Goal: Task Accomplishment & Management: Use online tool/utility

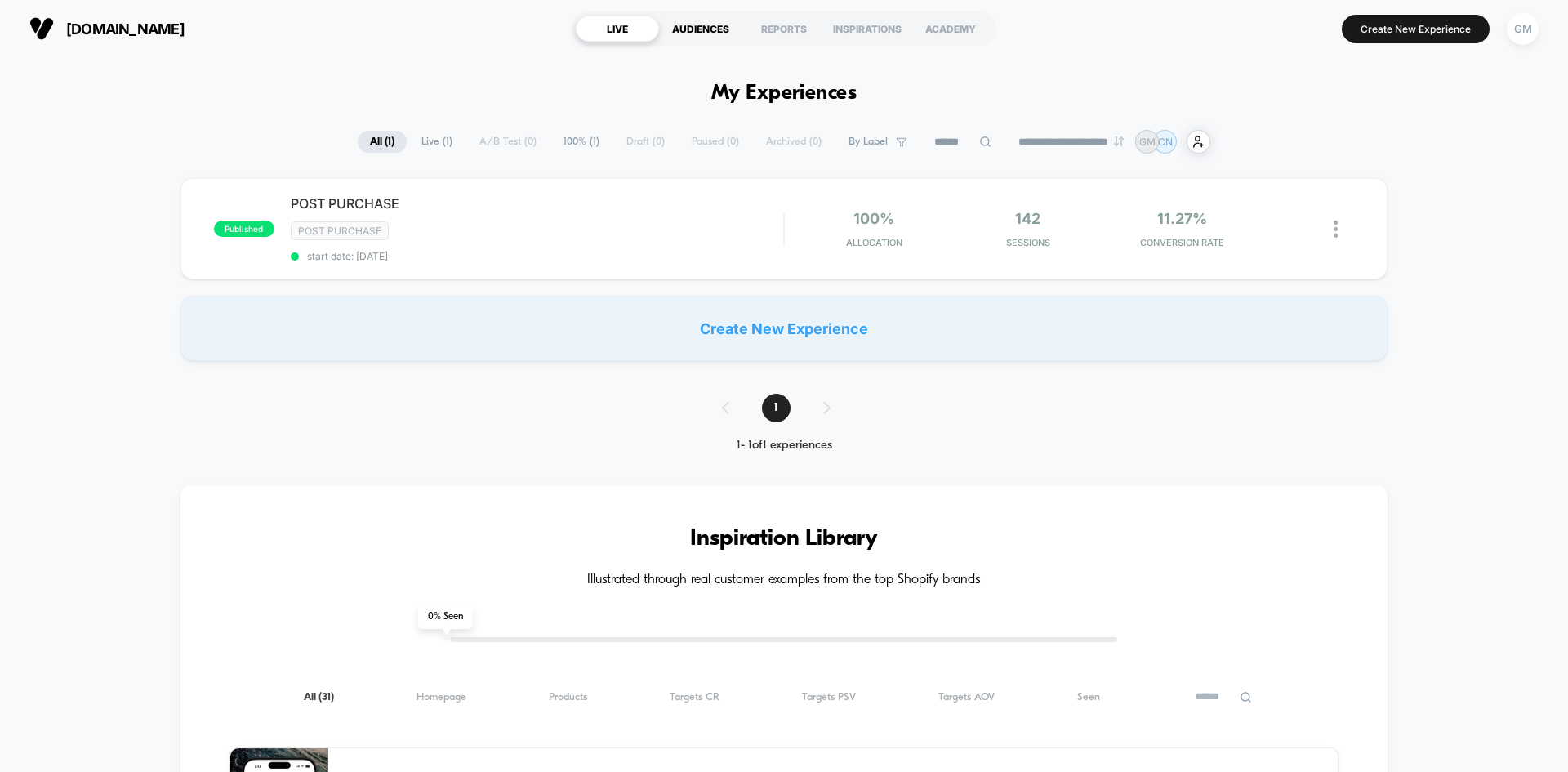
click at [701, 23] on div "AUDIENCES" at bounding box center [701, 28] width 83 height 26
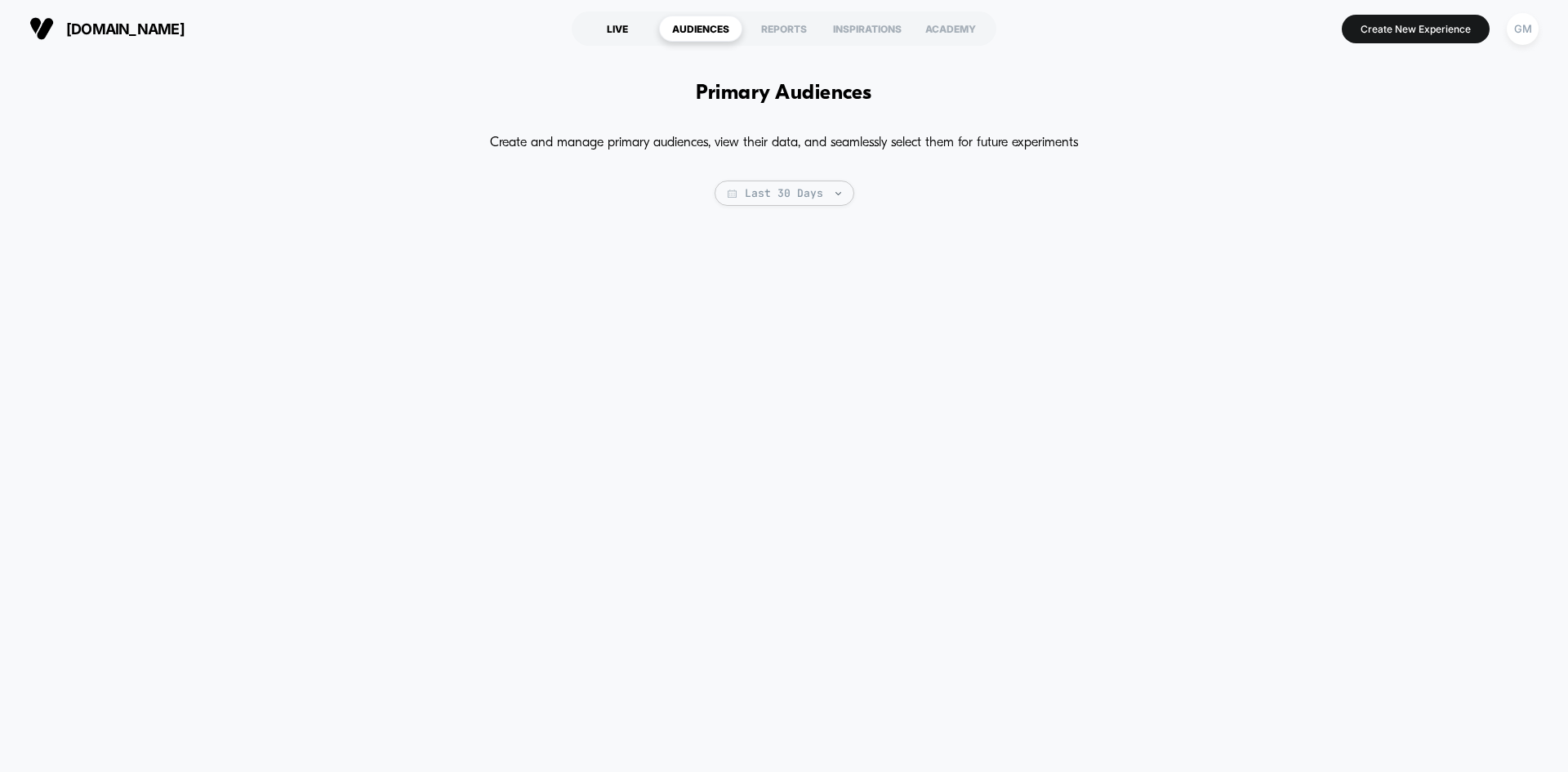
click at [625, 26] on div "LIVE" at bounding box center [618, 28] width 83 height 26
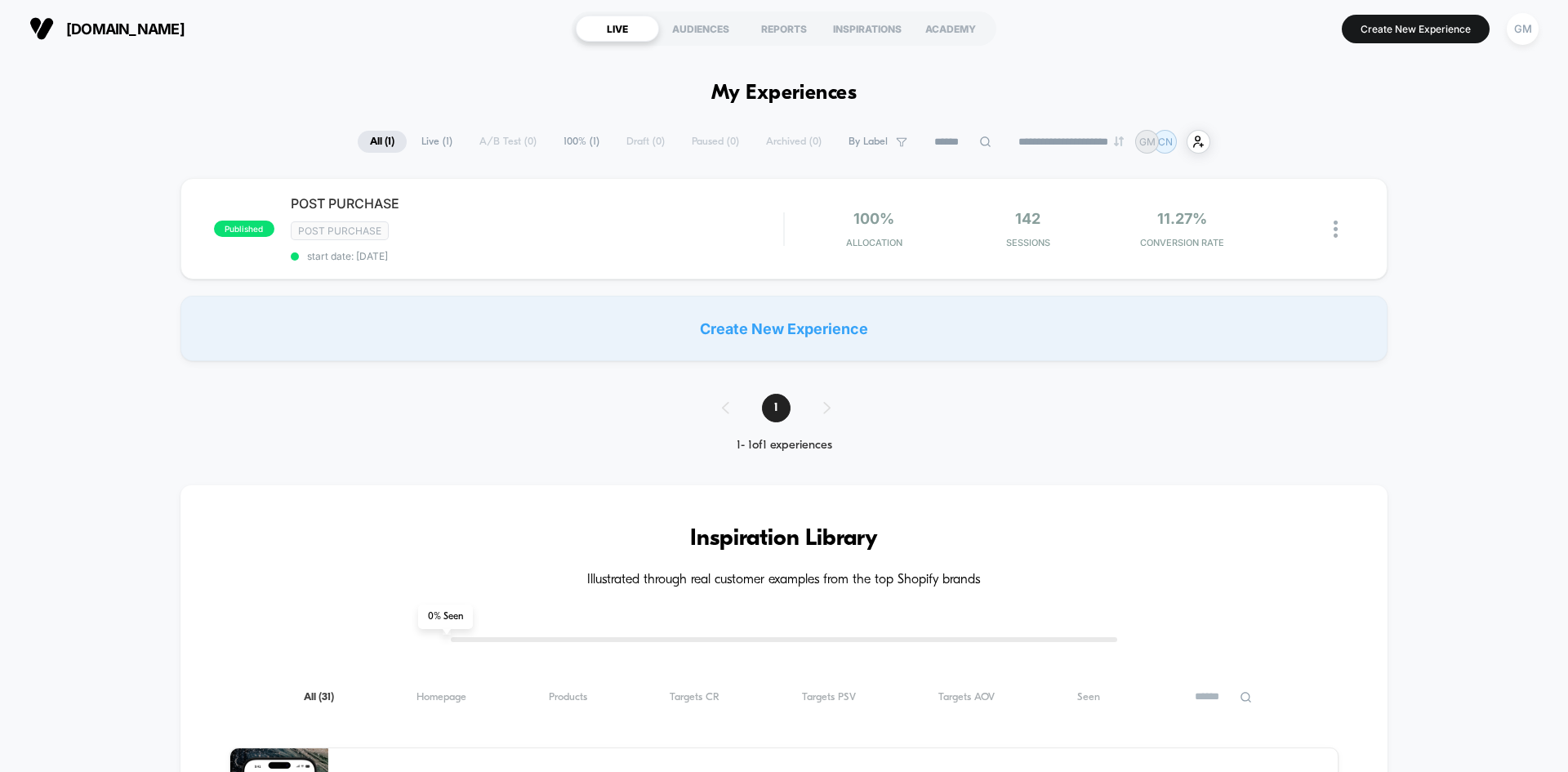
click at [445, 42] on section "[DOMAIN_NAME] [URL][DOMAIN_NAME]" at bounding box center [273, 28] width 498 height 41
click at [1381, 32] on button "Create New Experience" at bounding box center [1415, 29] width 147 height 28
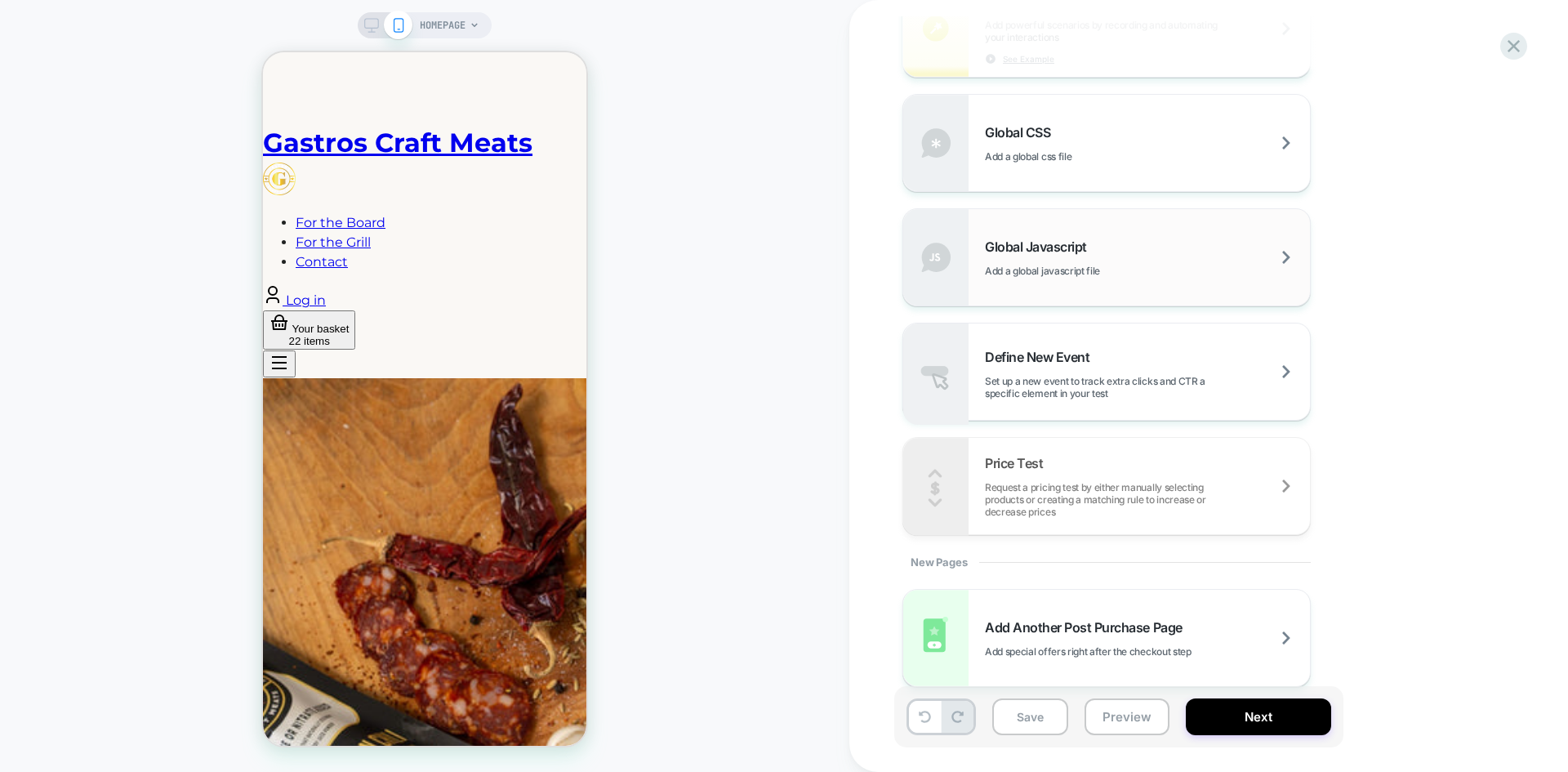
scroll to position [1050, 0]
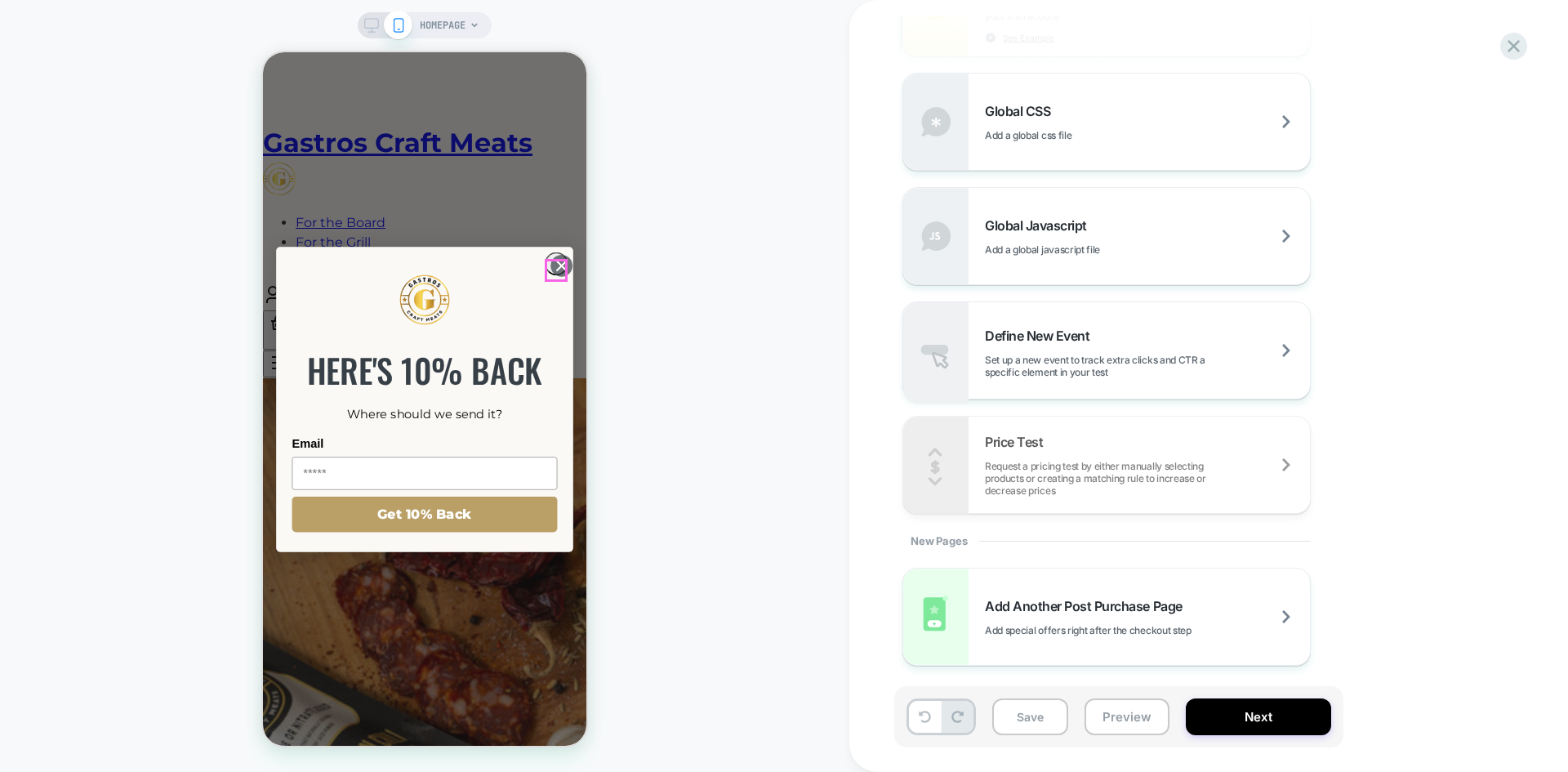
click at [551, 265] on circle "Close dialog" at bounding box center [561, 266] width 22 height 22
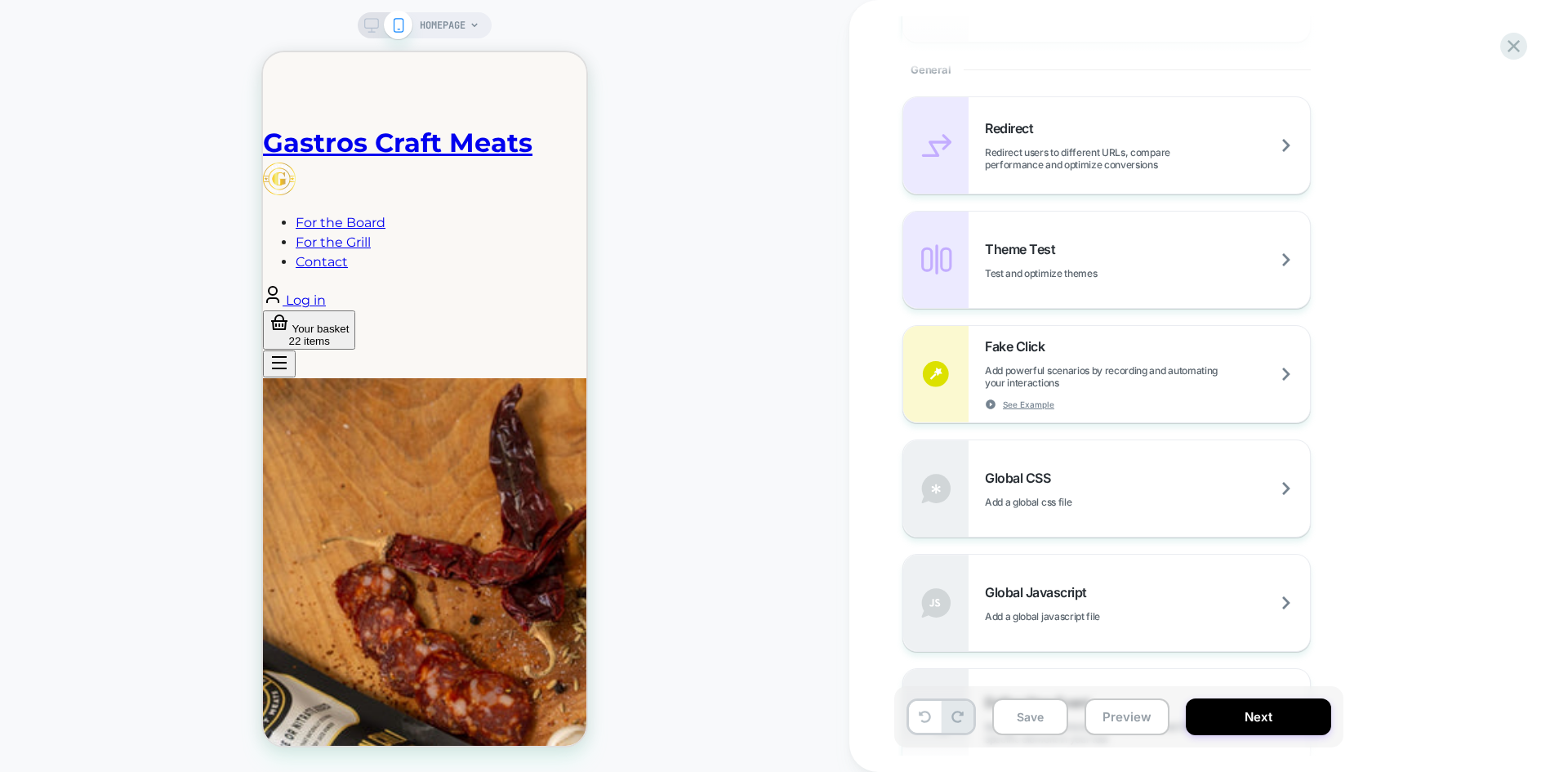
scroll to position [641, 0]
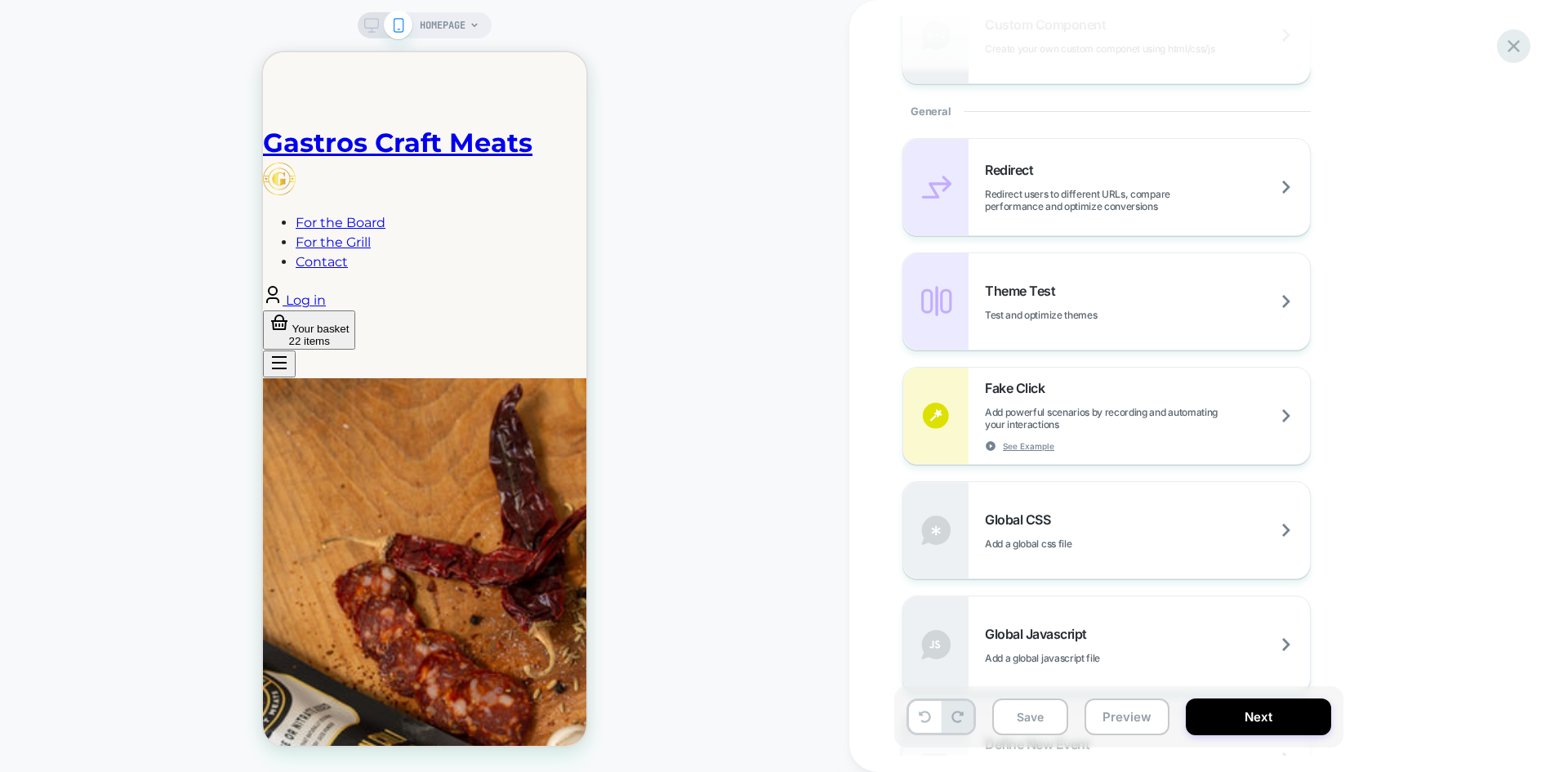
click at [1524, 52] on icon at bounding box center [1514, 46] width 22 height 22
